Goal: Check status: Check status

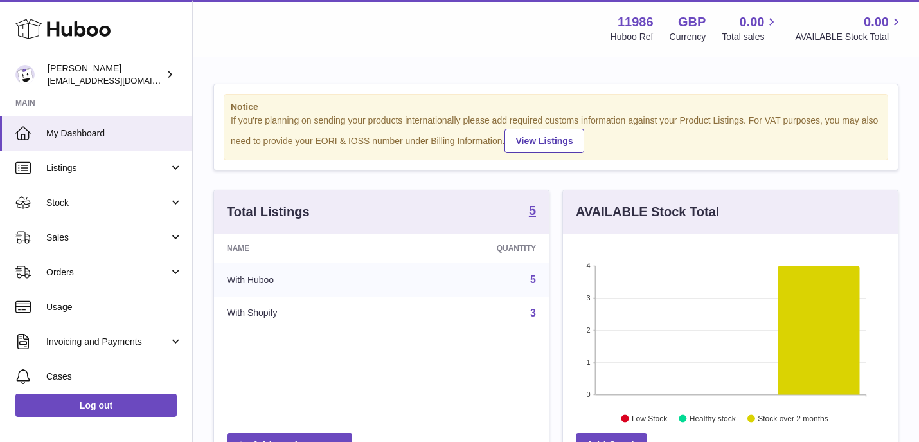
scroll to position [201, 335]
click at [90, 341] on span "Invoicing and Payments" at bounding box center [107, 341] width 123 height 12
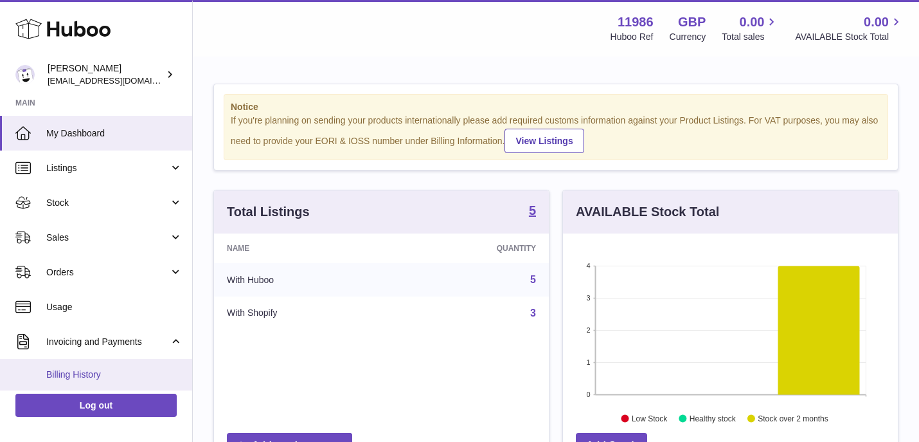
click at [75, 374] on span "Billing History" at bounding box center [114, 374] width 136 height 12
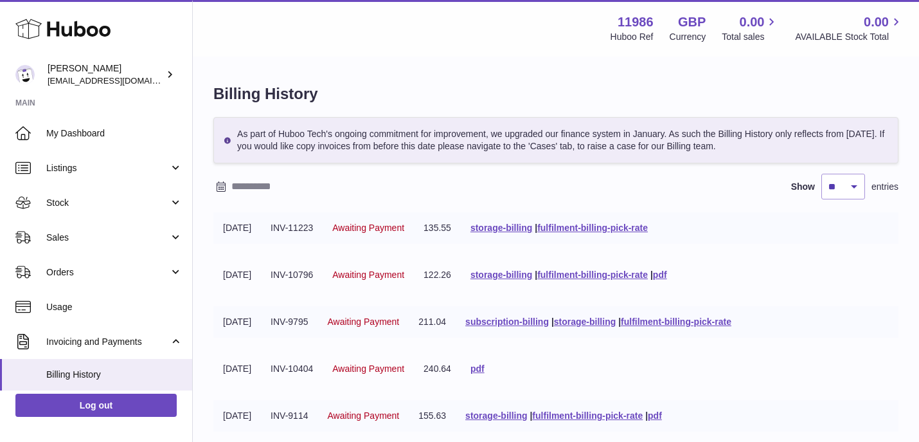
click at [248, 194] on input "text" at bounding box center [331, 186] width 201 height 21
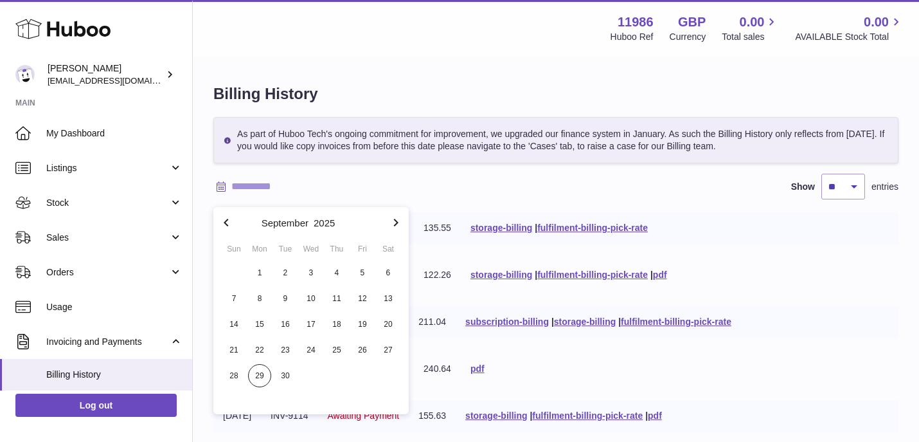
click at [229, 224] on icon "button" at bounding box center [226, 222] width 15 height 15
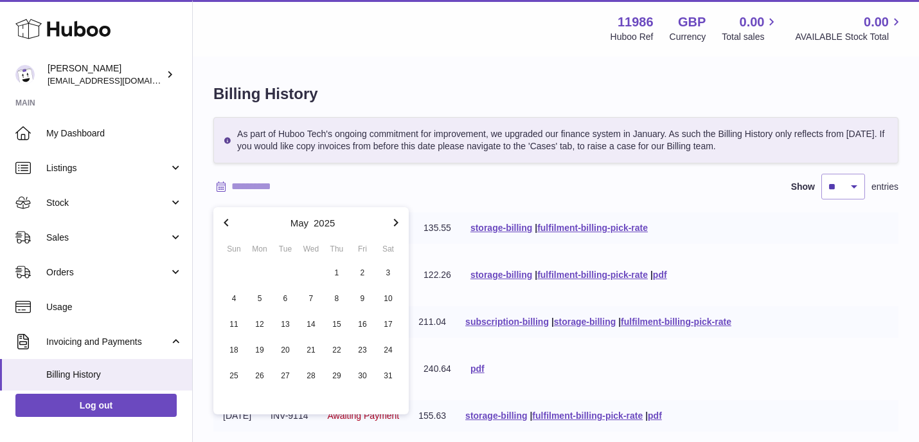
click at [229, 224] on icon "button" at bounding box center [226, 222] width 15 height 15
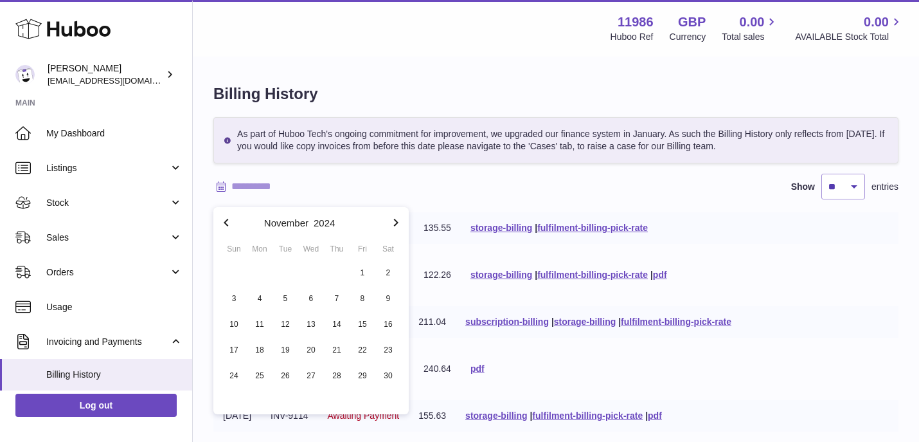
click at [229, 224] on icon "button" at bounding box center [226, 222] width 15 height 15
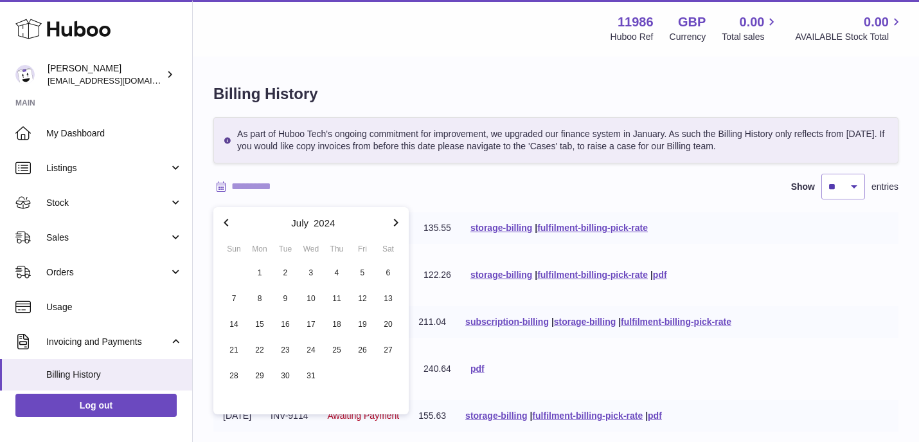
click at [229, 224] on icon "button" at bounding box center [226, 222] width 15 height 15
click at [397, 224] on icon "button" at bounding box center [396, 223] width 4 height 8
click at [228, 223] on icon "button" at bounding box center [226, 222] width 15 height 15
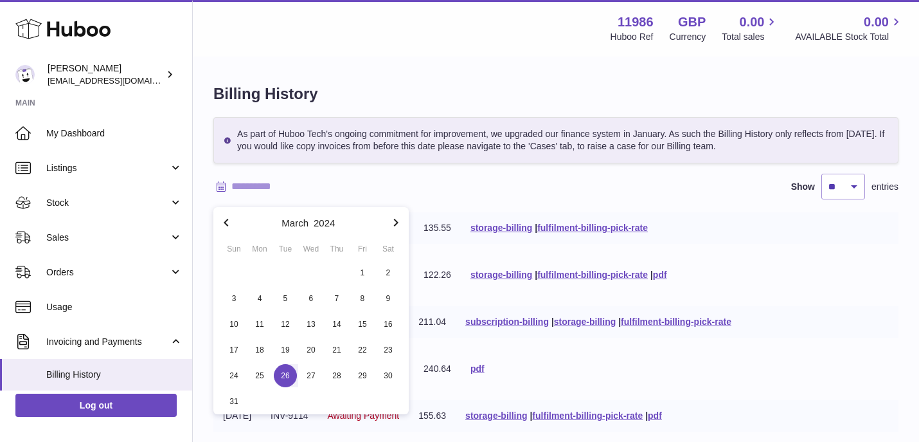
click at [285, 377] on span "26" at bounding box center [285, 375] width 23 height 23
click at [286, 376] on span "26" at bounding box center [285, 375] width 23 height 23
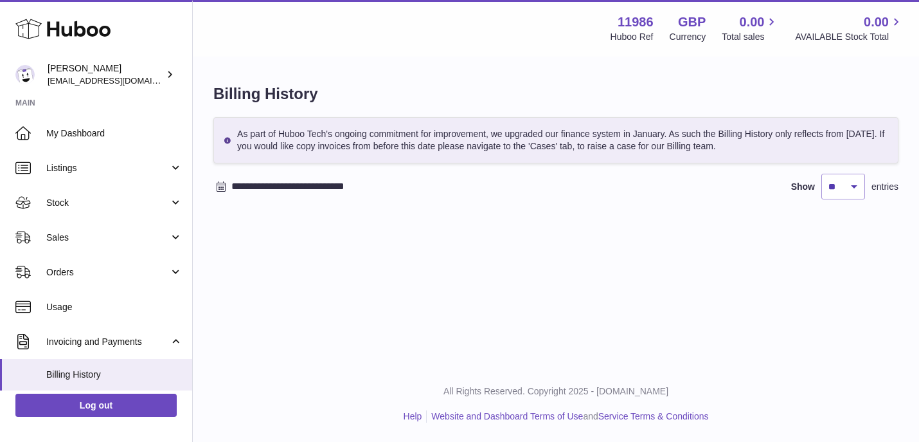
click at [346, 197] on input "**********" at bounding box center [331, 186] width 201 height 21
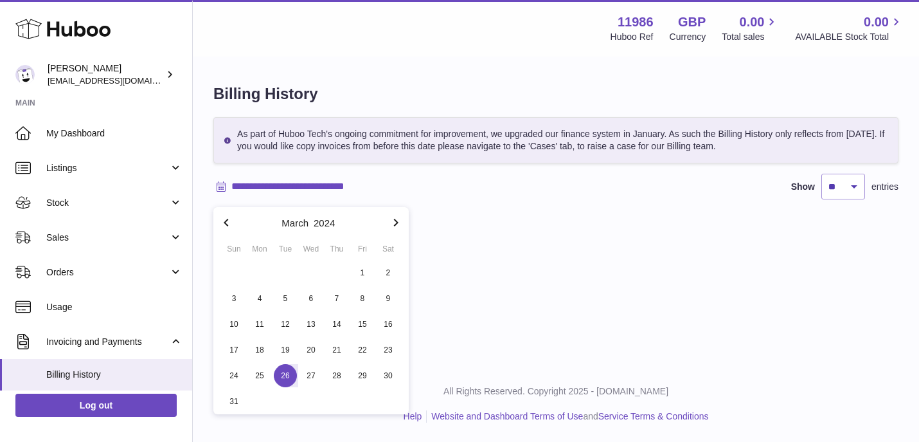
click at [285, 369] on span "26" at bounding box center [285, 375] width 23 height 23
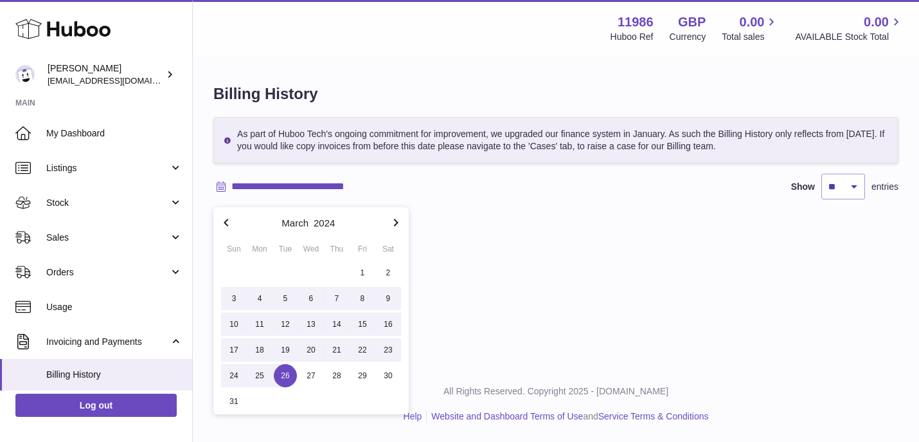
click at [397, 221] on icon "button" at bounding box center [396, 223] width 4 height 8
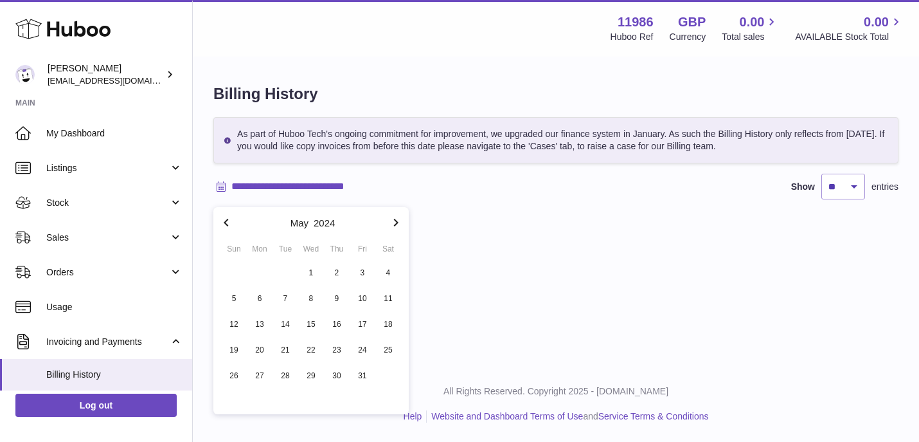
click at [397, 221] on icon "button" at bounding box center [396, 223] width 4 height 8
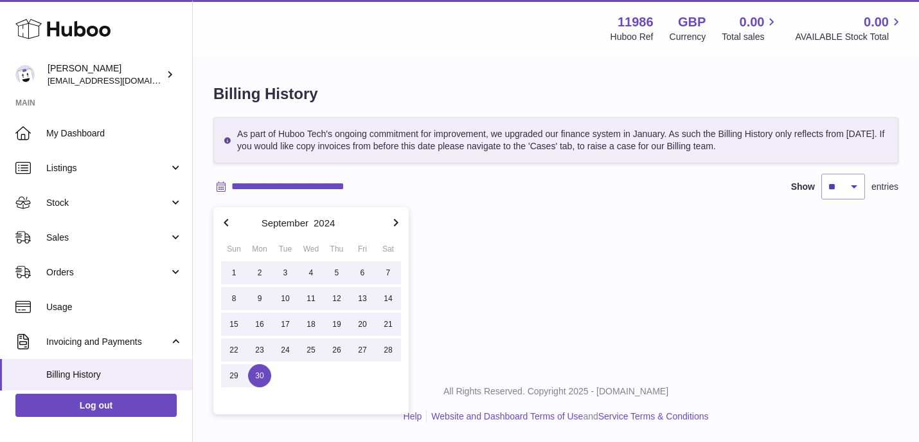
click at [259, 378] on span "30" at bounding box center [259, 375] width 23 height 23
type input "**********"
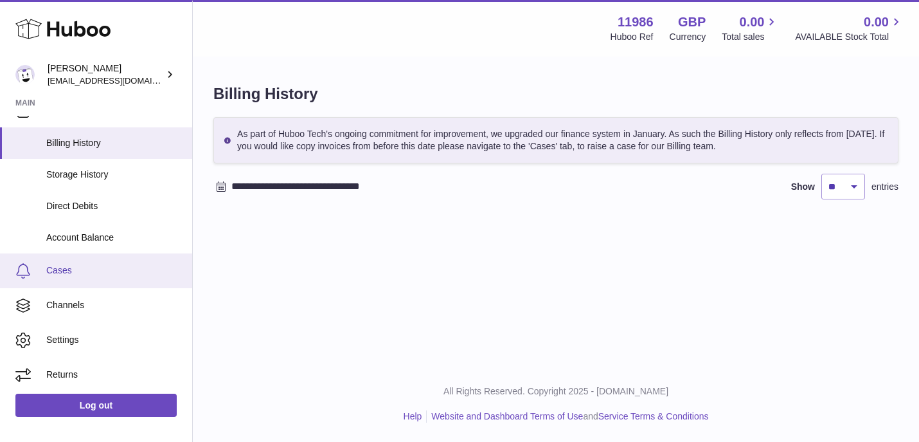
scroll to position [231, 0]
click at [80, 270] on span "Cases" at bounding box center [114, 271] width 136 height 12
